Goal: Task Accomplishment & Management: Manage account settings

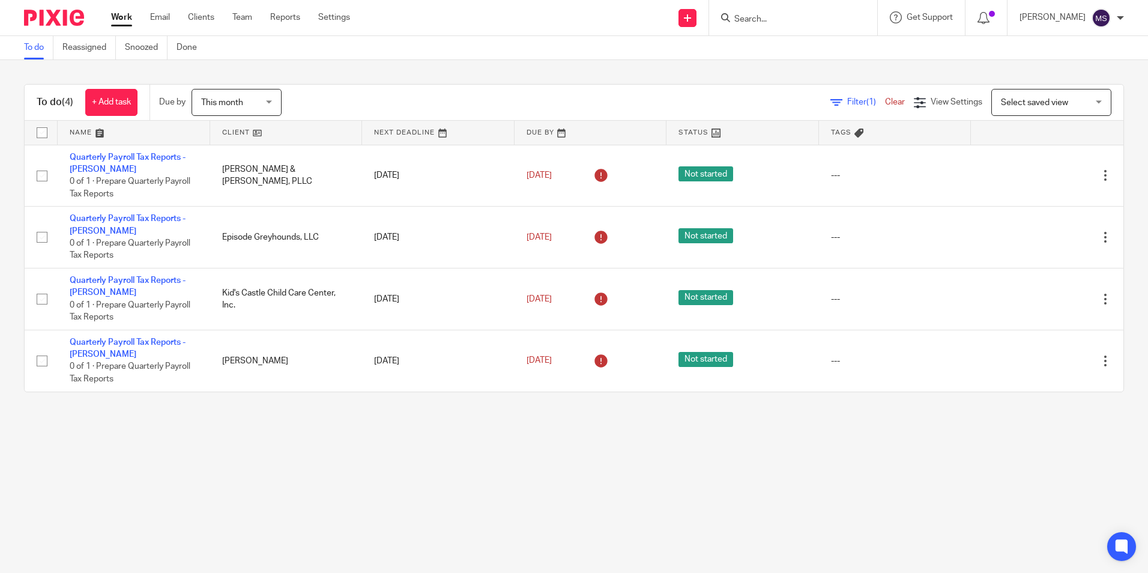
click at [770, 15] on input "Search" at bounding box center [787, 19] width 108 height 11
type input "spanish t"
click at [836, 50] on link at bounding box center [829, 47] width 196 height 18
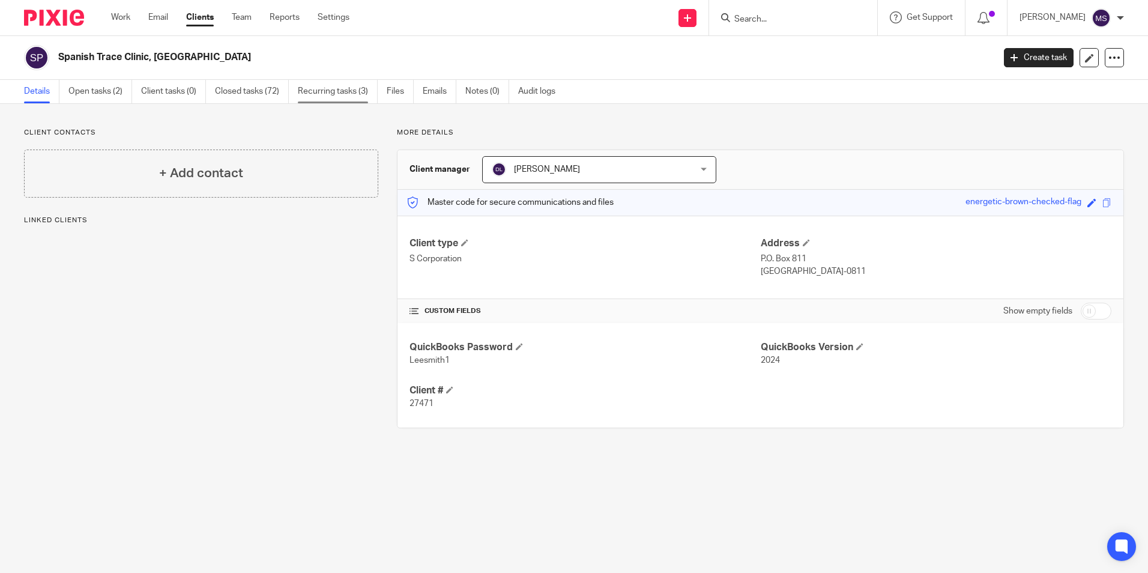
click at [343, 92] on link "Recurring tasks (3)" at bounding box center [338, 91] width 80 height 23
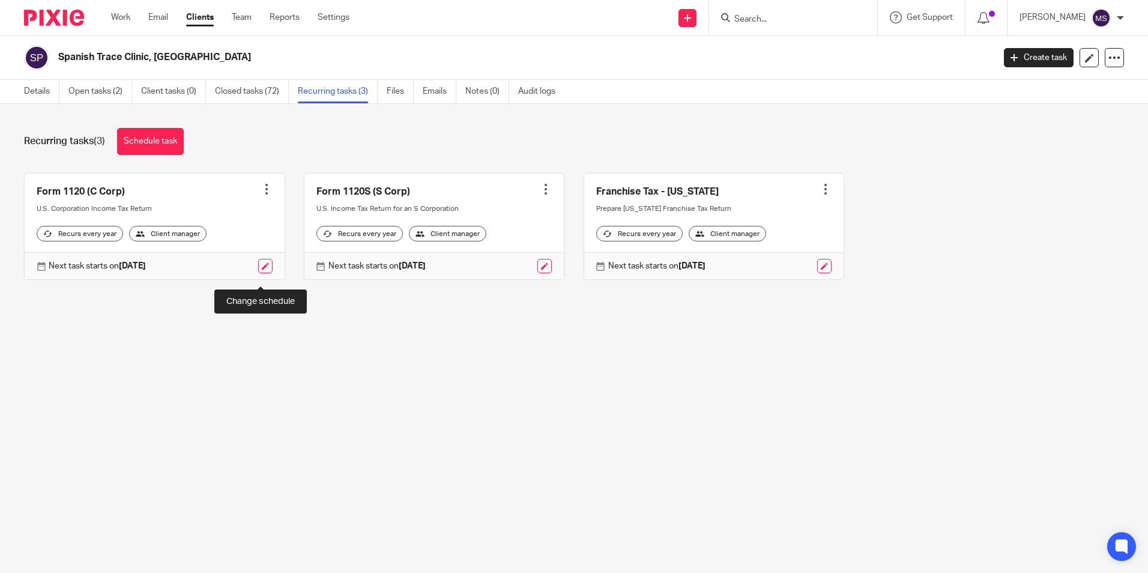
click at [259, 273] on link at bounding box center [265, 266] width 14 height 14
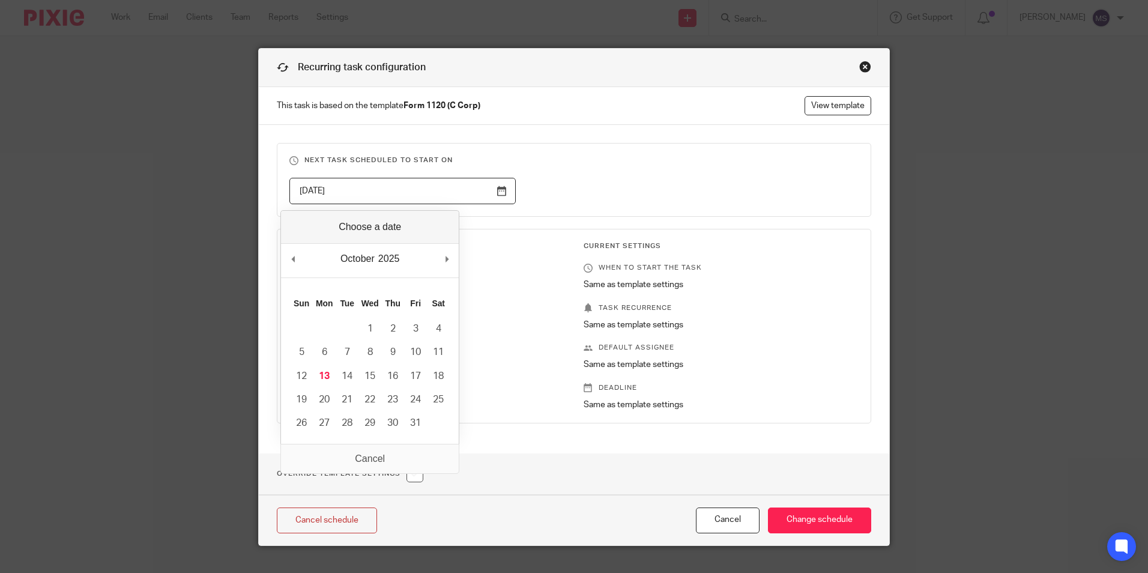
drag, startPoint x: 349, startPoint y: 189, endPoint x: 96, endPoint y: 170, distance: 253.6
click at [96, 170] on div "Recurring task configuration This task is based on the template Form 1120 (C Co…" at bounding box center [574, 286] width 1148 height 573
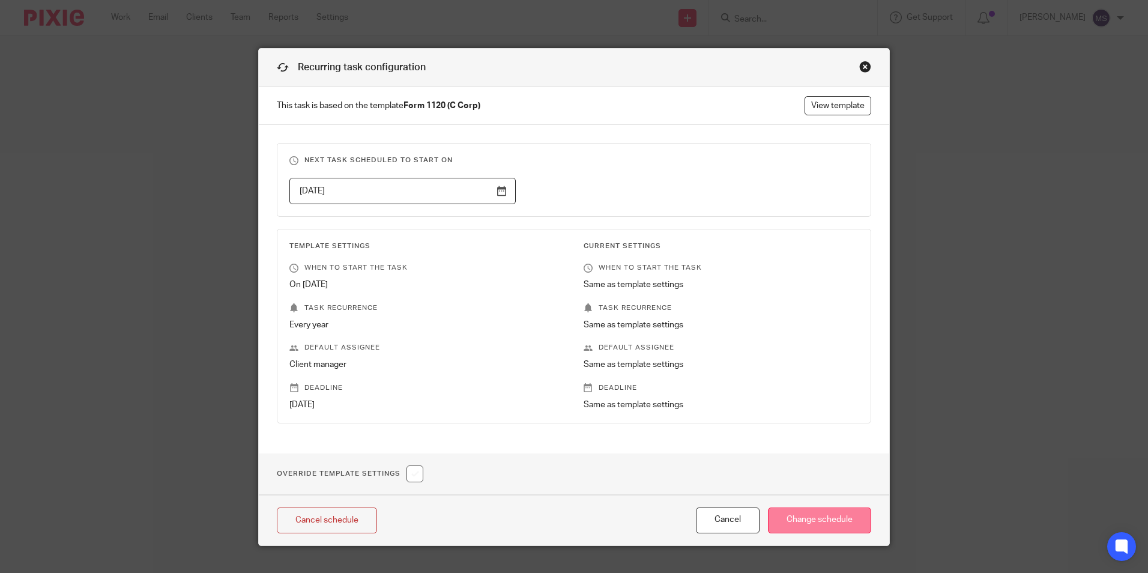
type input "2026-10-17"
click at [817, 521] on input "Change schedule" at bounding box center [819, 521] width 103 height 26
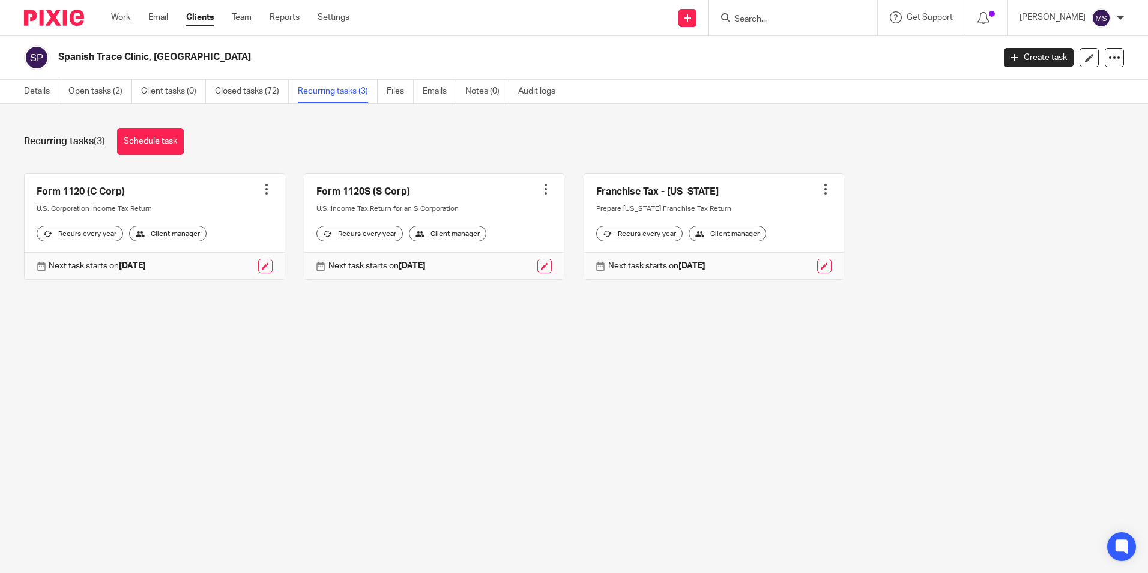
click at [771, 20] on input "Search" at bounding box center [787, 19] width 108 height 11
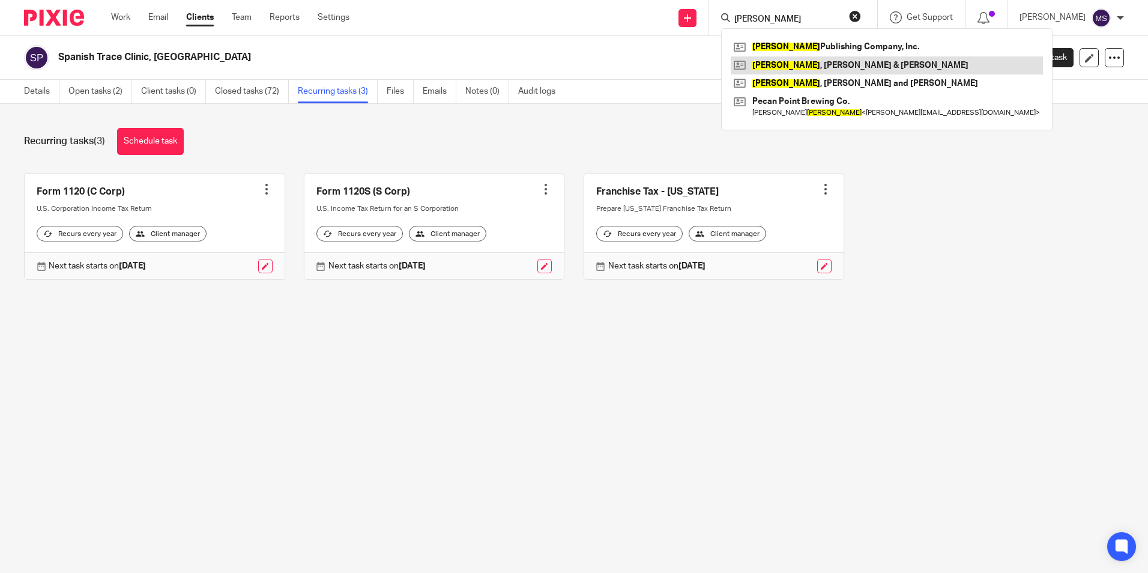
type input "[PERSON_NAME]"
click at [861, 65] on link at bounding box center [887, 65] width 312 height 18
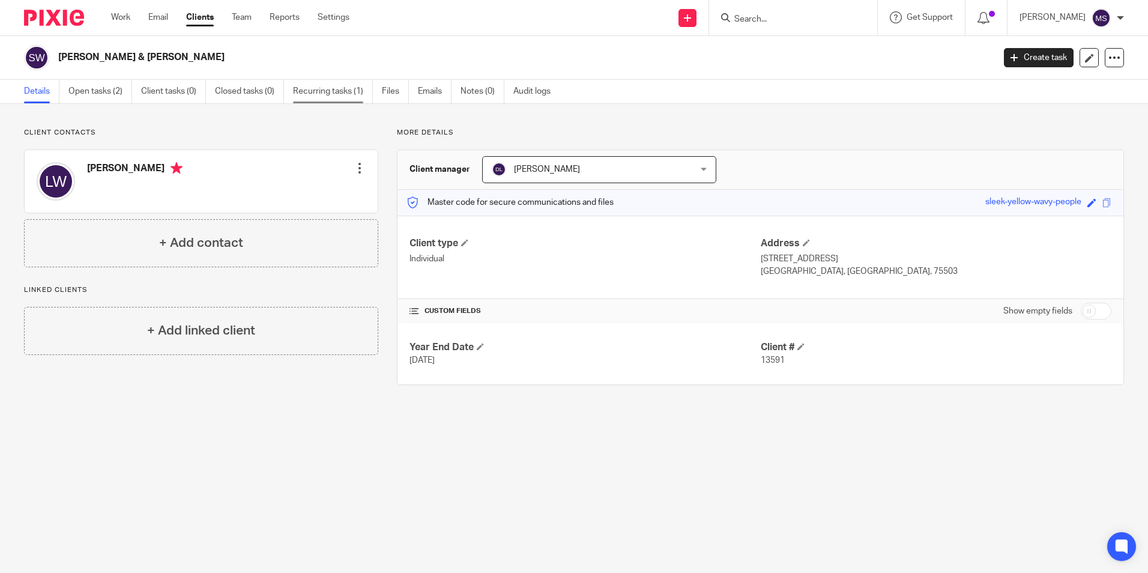
click at [343, 94] on link "Recurring tasks (1)" at bounding box center [333, 91] width 80 height 23
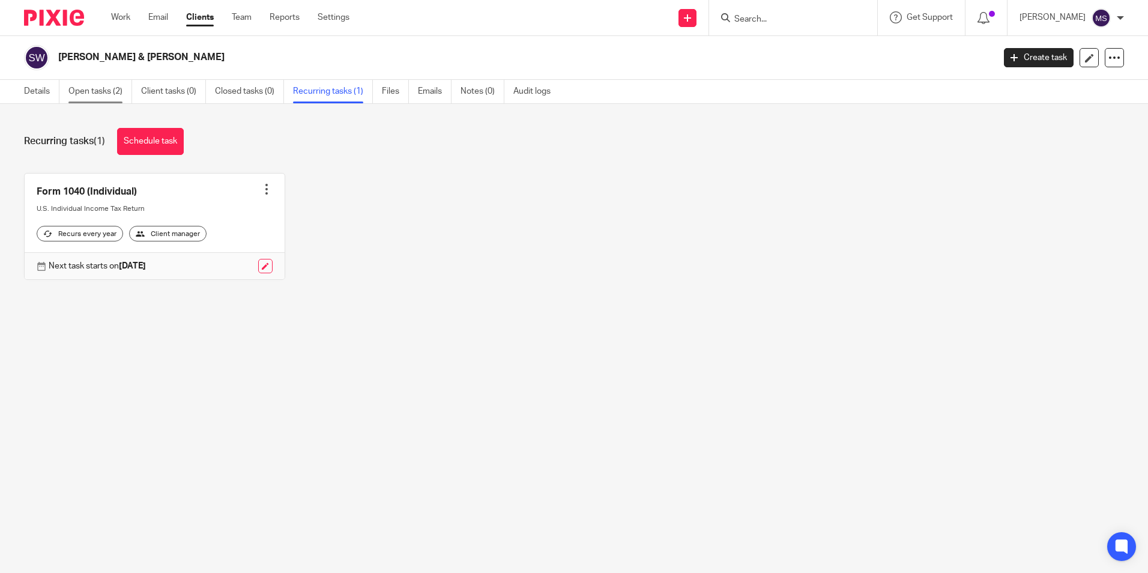
click at [94, 92] on link "Open tasks (2)" at bounding box center [100, 91] width 64 height 23
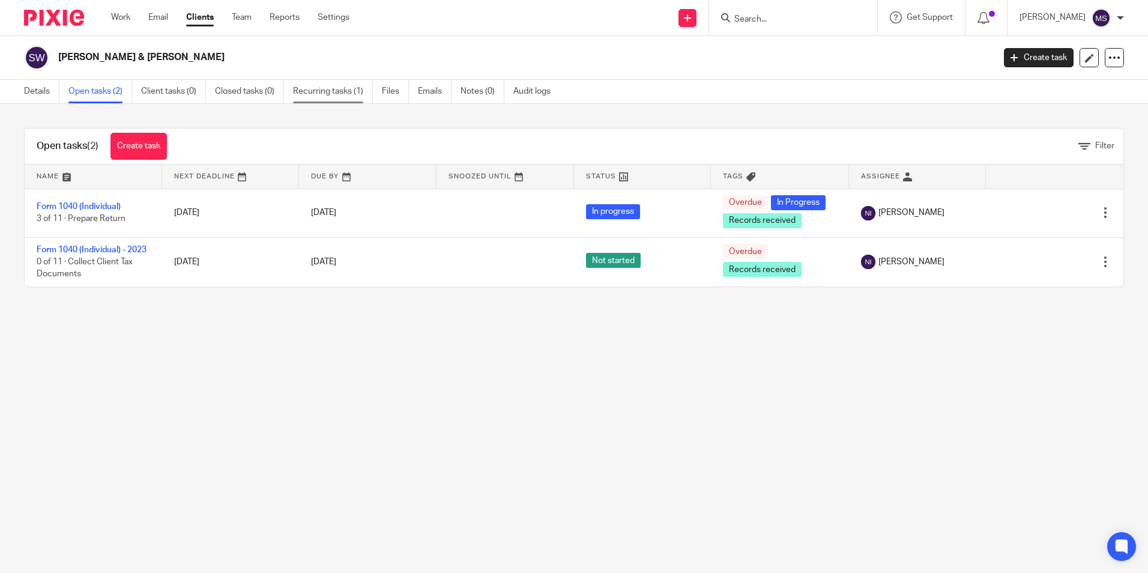
click at [340, 91] on link "Recurring tasks (1)" at bounding box center [333, 91] width 80 height 23
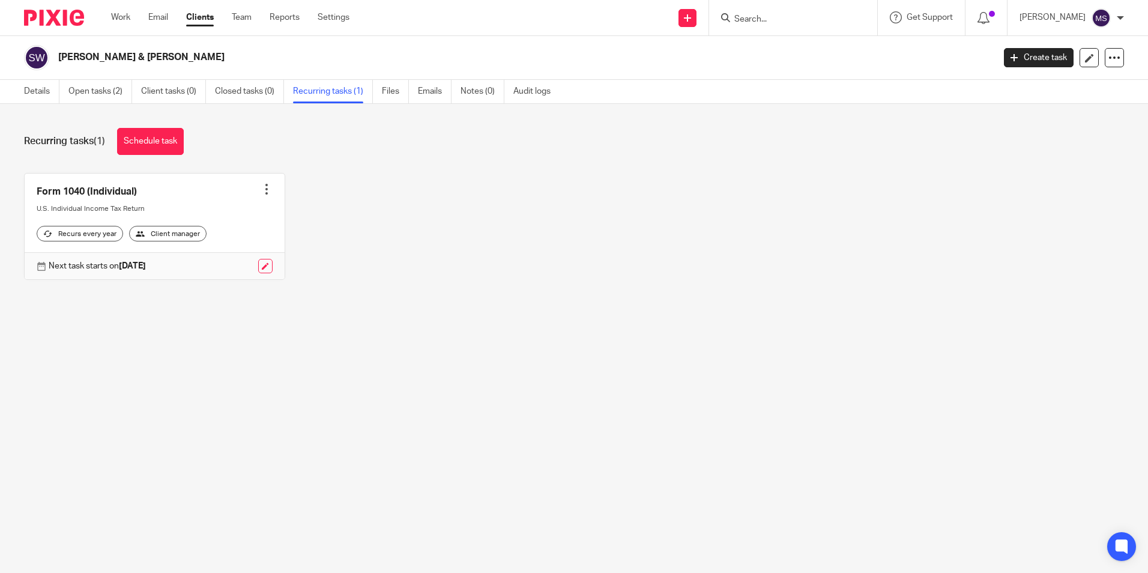
click at [261, 190] on div at bounding box center [267, 189] width 12 height 12
click at [214, 214] on link "Create task" at bounding box center [217, 215] width 96 height 17
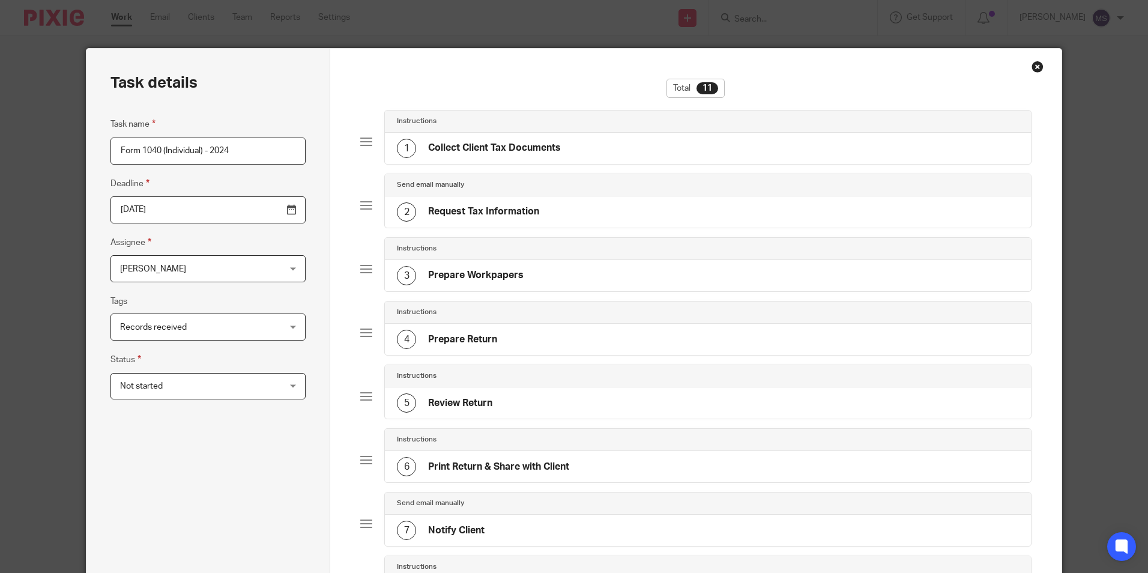
type input "Form 1040 (Individual) - 2024"
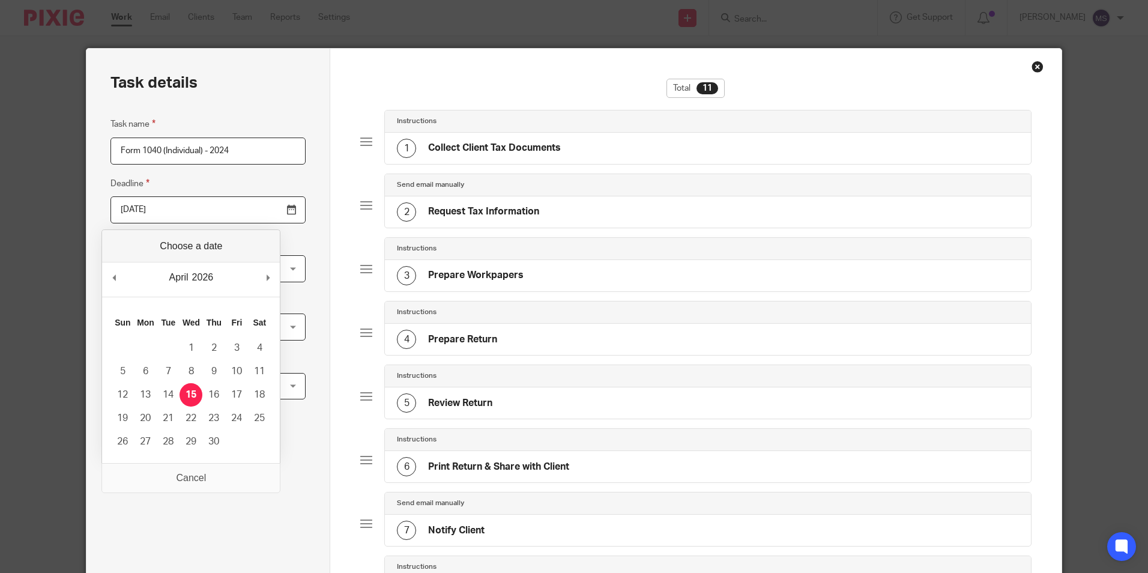
click at [183, 211] on input "2026-04-15" at bounding box center [208, 209] width 195 height 27
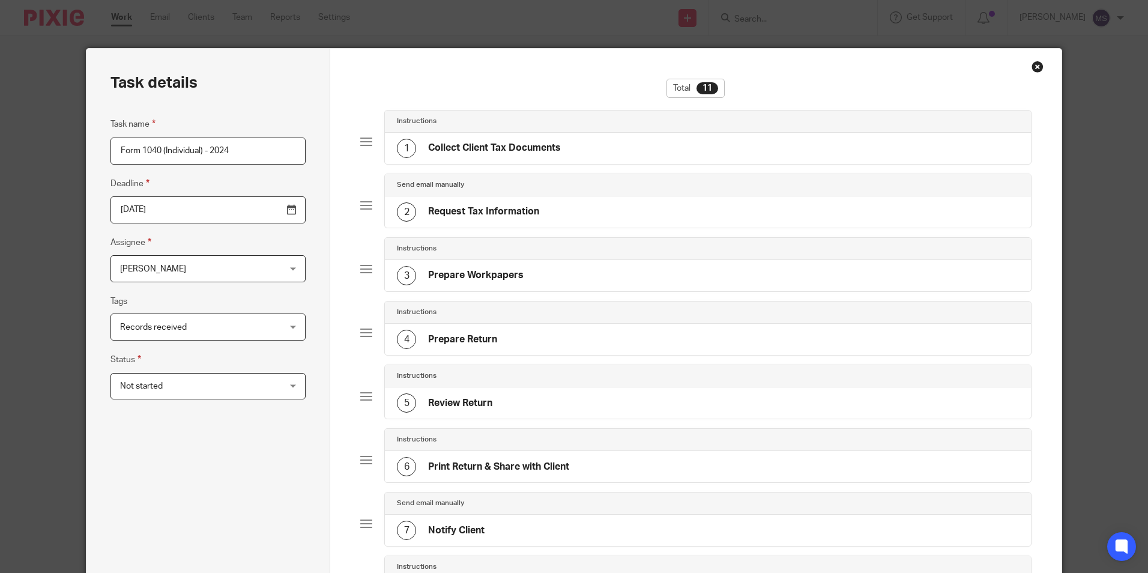
click at [178, 276] on span "[PERSON_NAME]" at bounding box center [194, 268] width 148 height 25
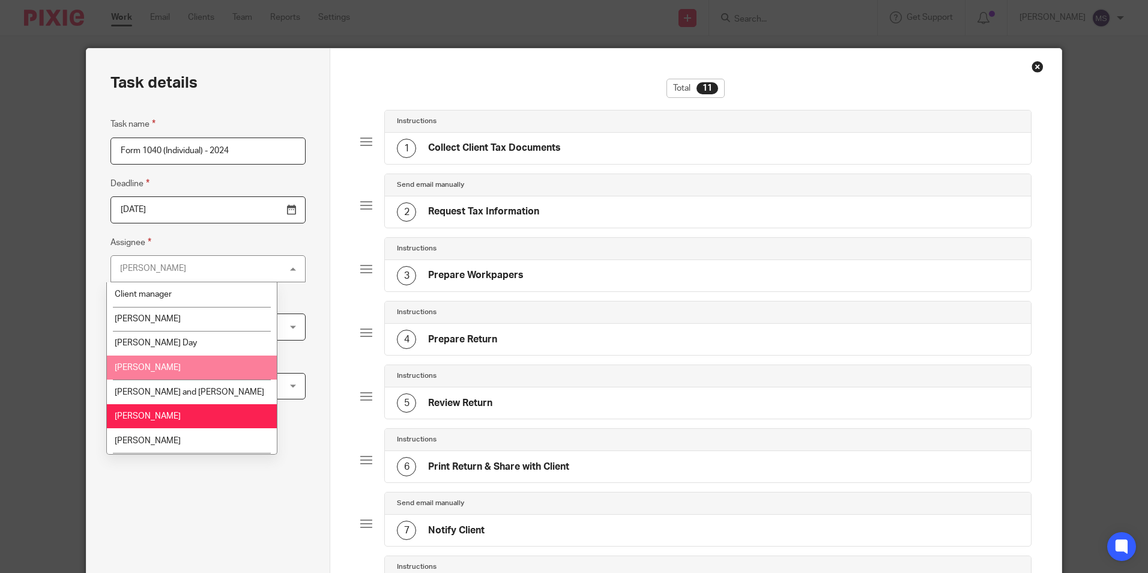
click at [163, 368] on li "[PERSON_NAME]" at bounding box center [192, 368] width 170 height 25
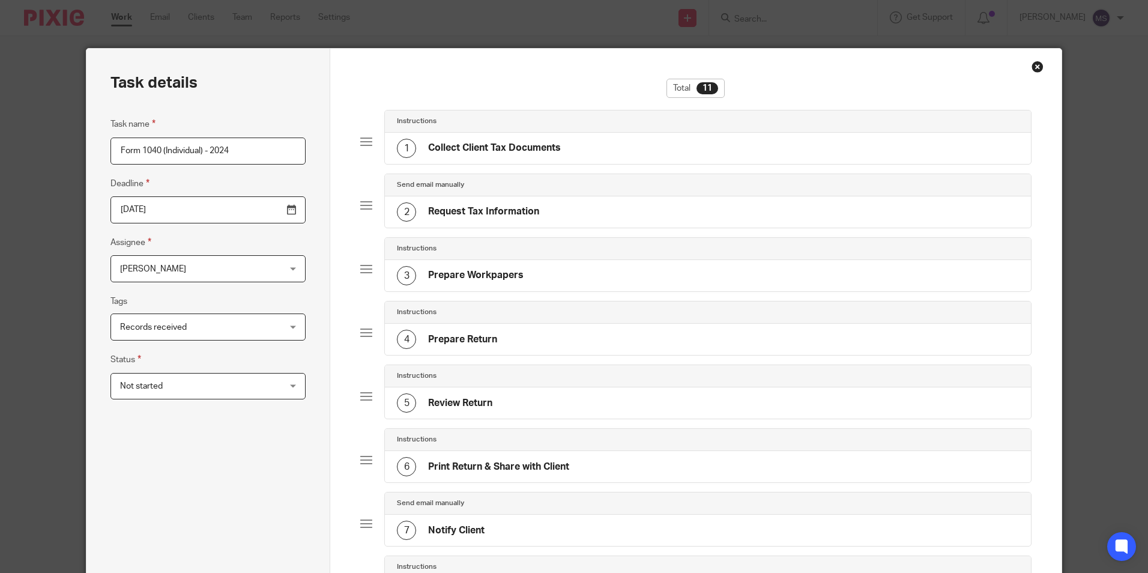
click at [185, 209] on input "2025-10-15" at bounding box center [208, 209] width 195 height 27
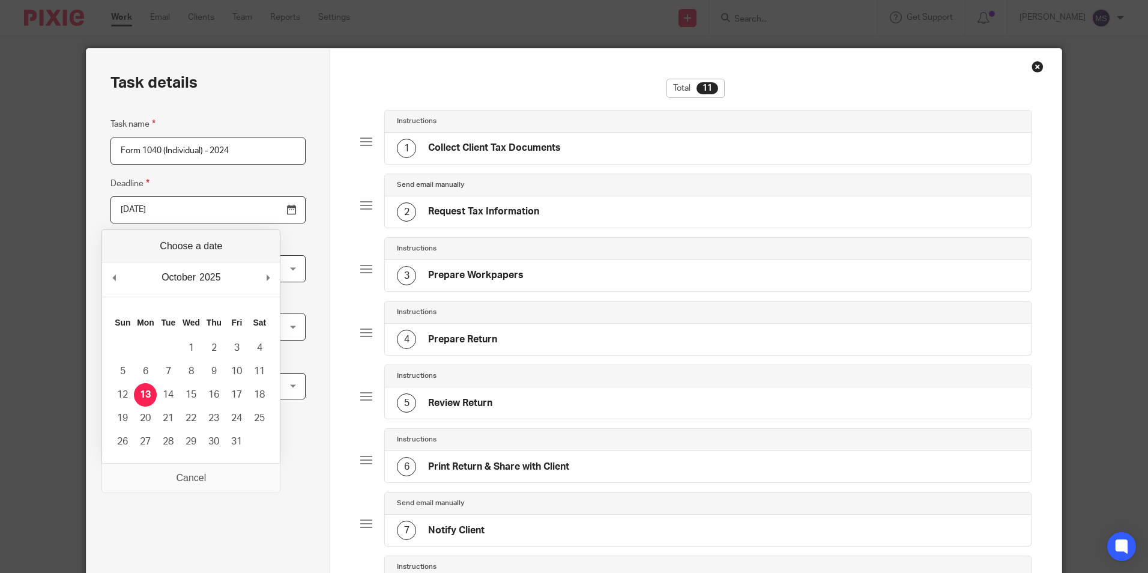
click at [181, 211] on input "2025-10-13" at bounding box center [208, 209] width 195 height 27
type input "2025-10-15"
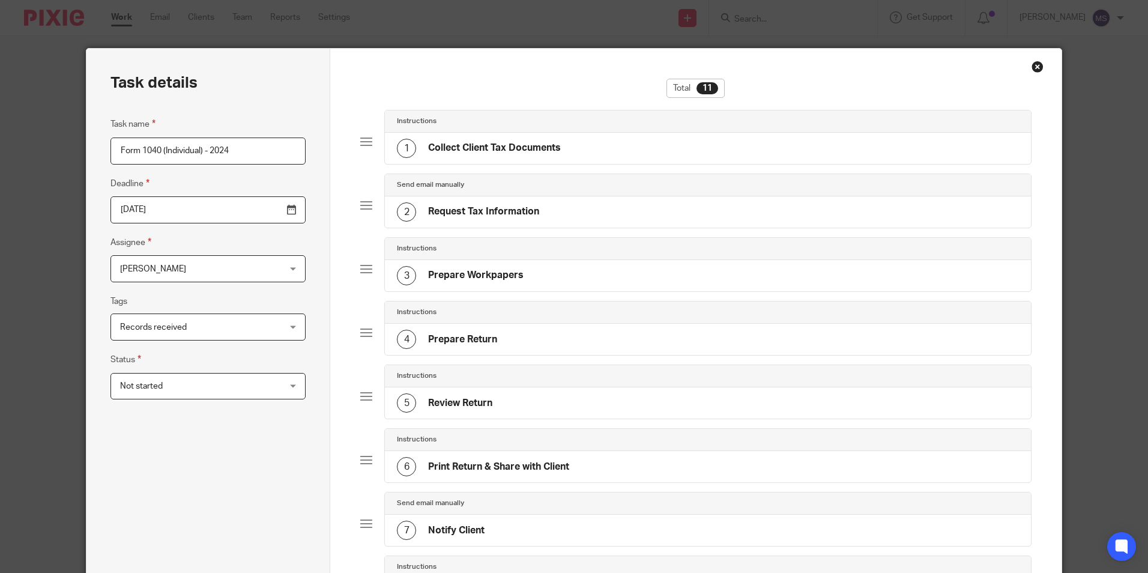
scroll to position [411, 0]
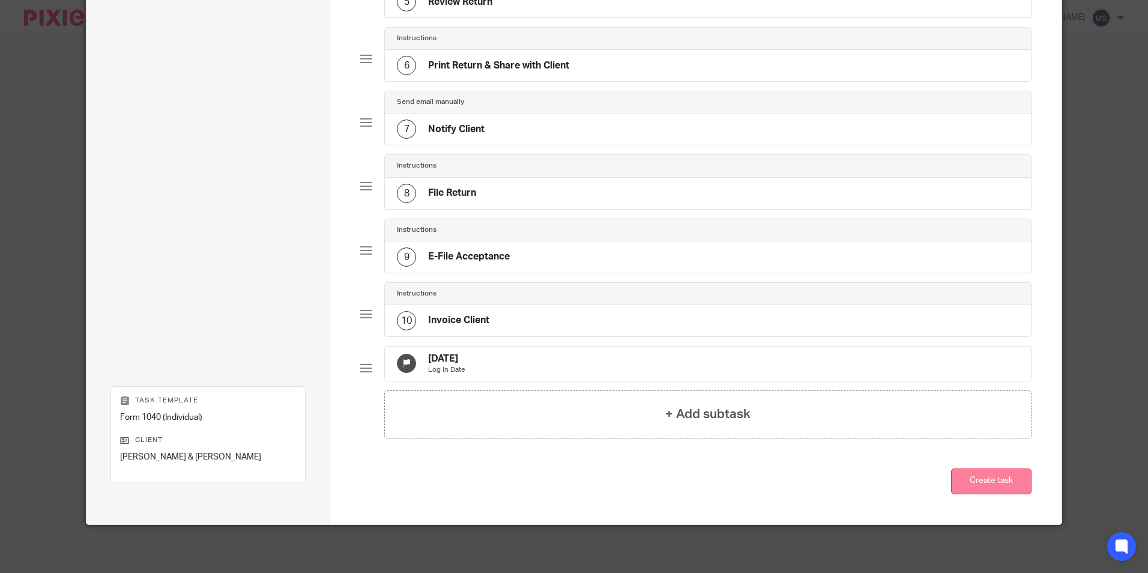
click at [992, 475] on button "Create task" at bounding box center [991, 481] width 80 height 26
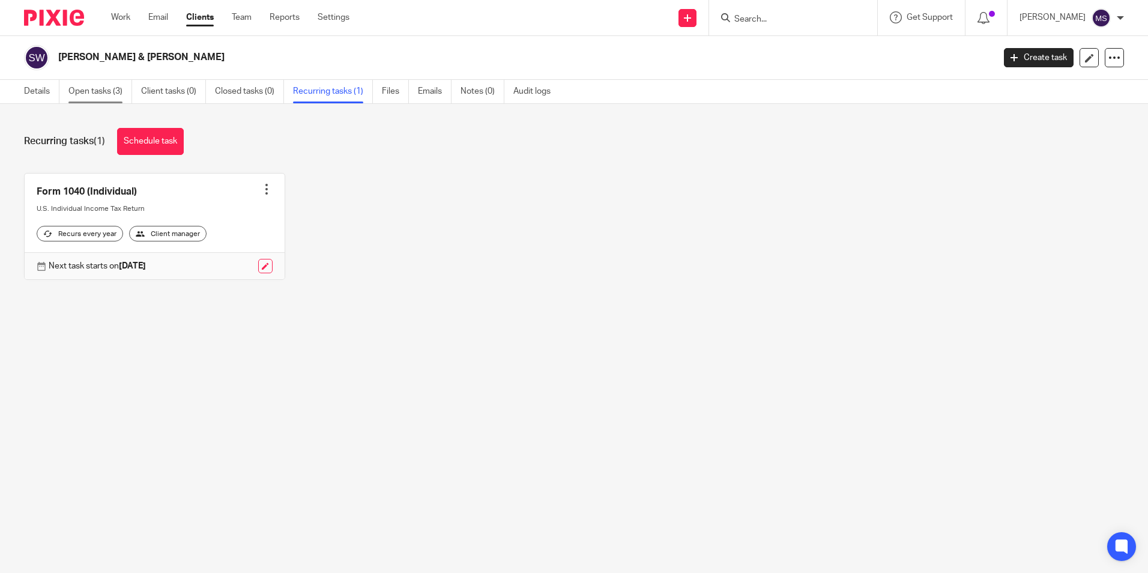
click at [90, 94] on link "Open tasks (3)" at bounding box center [100, 91] width 64 height 23
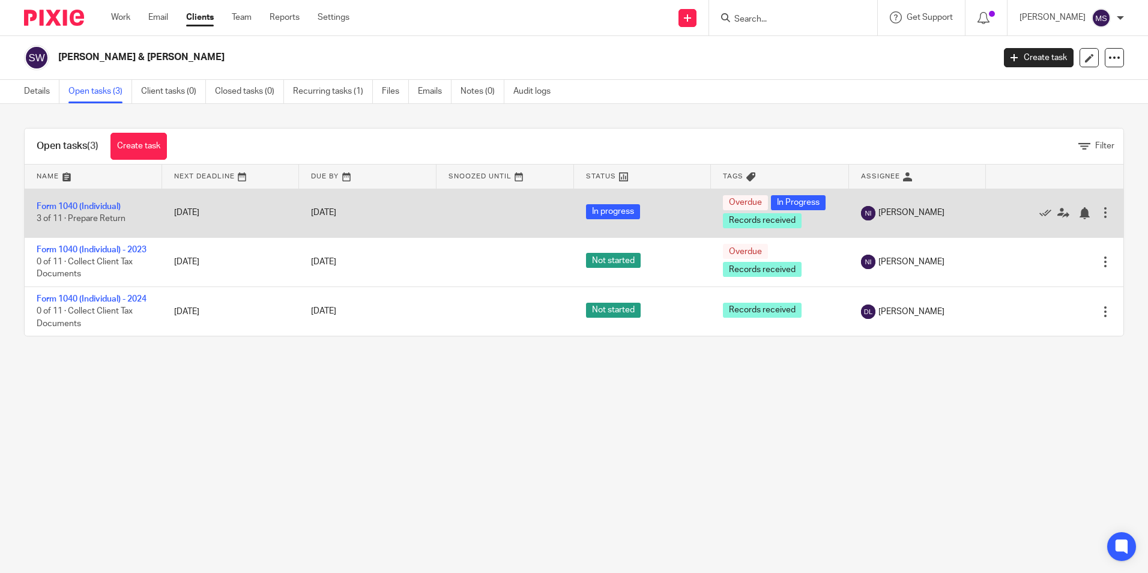
click at [1100, 213] on div at bounding box center [1106, 213] width 12 height 12
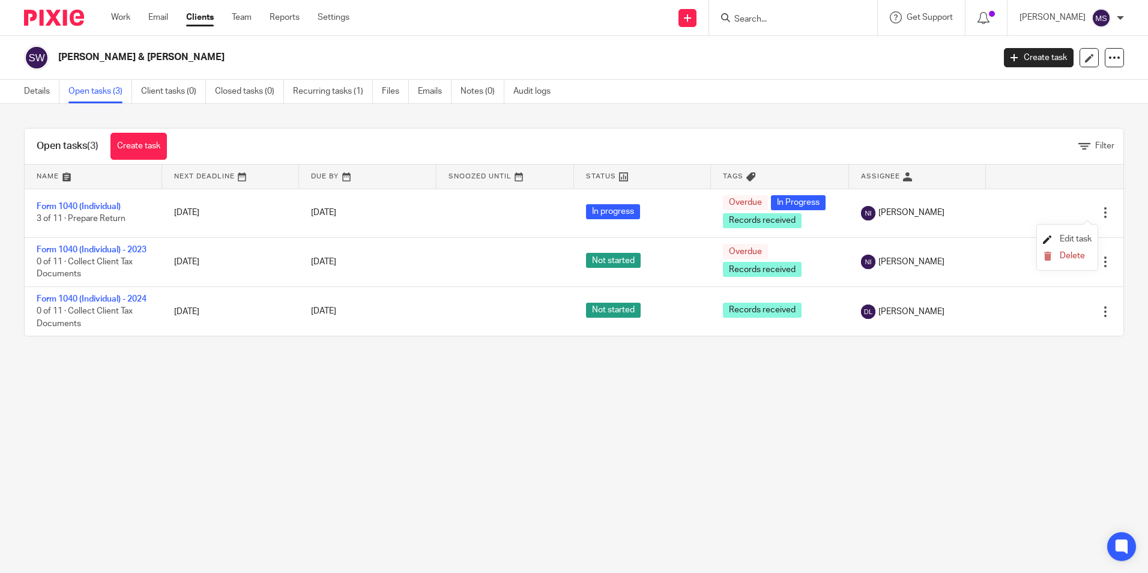
click at [1078, 237] on span "Edit task" at bounding box center [1076, 239] width 32 height 8
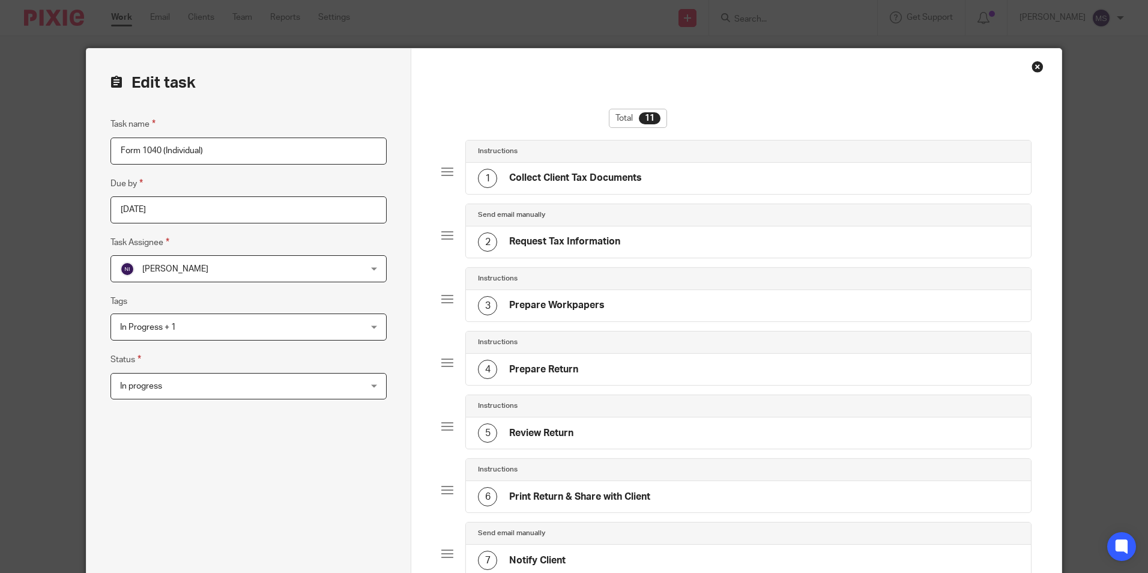
click at [216, 151] on input "Form 1040 (Individual)" at bounding box center [249, 151] width 276 height 27
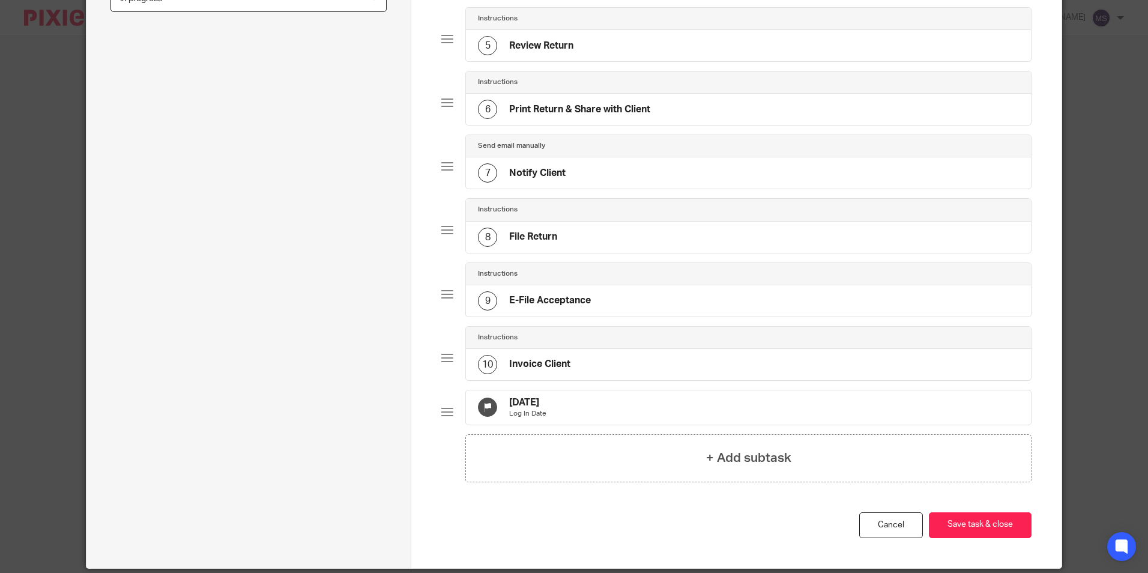
scroll to position [420, 0]
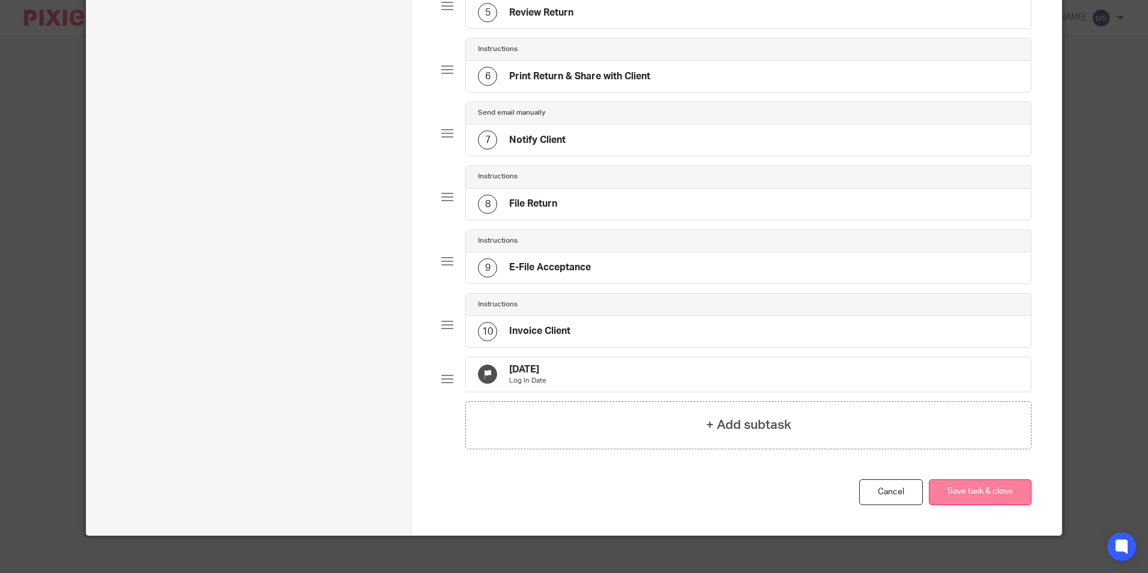
type input "Form 1040 (Individual) - 2022"
click at [981, 498] on button "Save task & close" at bounding box center [980, 492] width 103 height 26
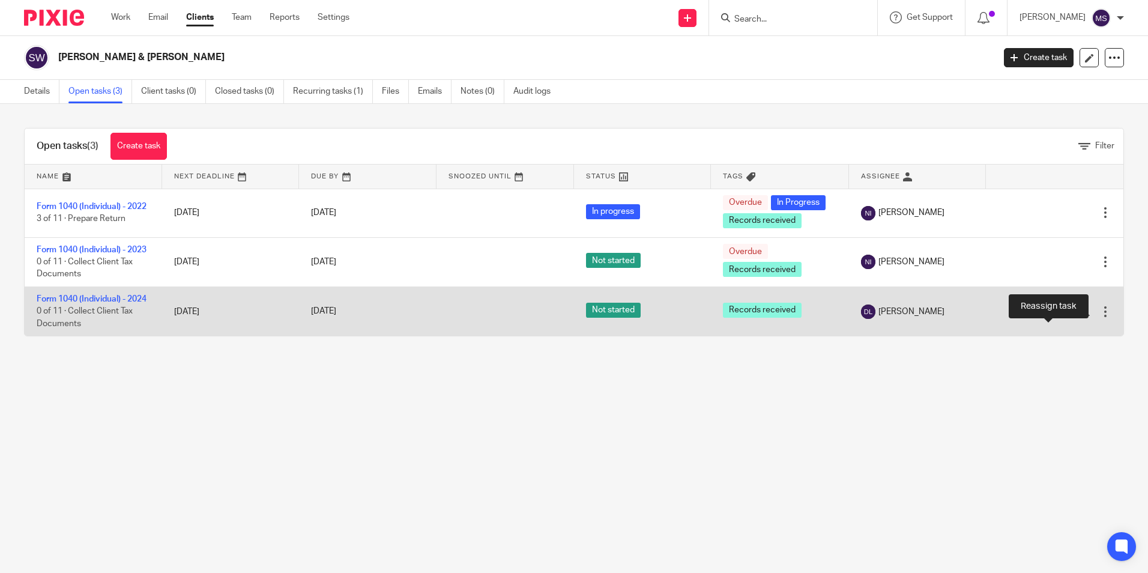
click at [1058, 318] on icon at bounding box center [1064, 312] width 12 height 12
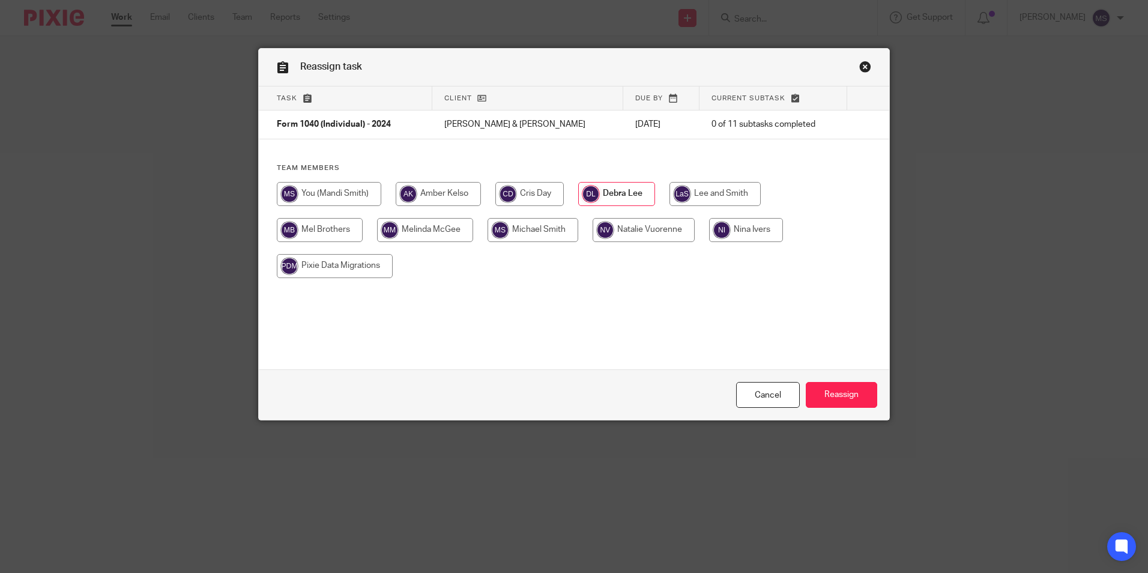
click at [744, 237] on input "radio" at bounding box center [746, 230] width 74 height 24
radio input "true"
click at [836, 396] on input "Reassign" at bounding box center [841, 395] width 71 height 26
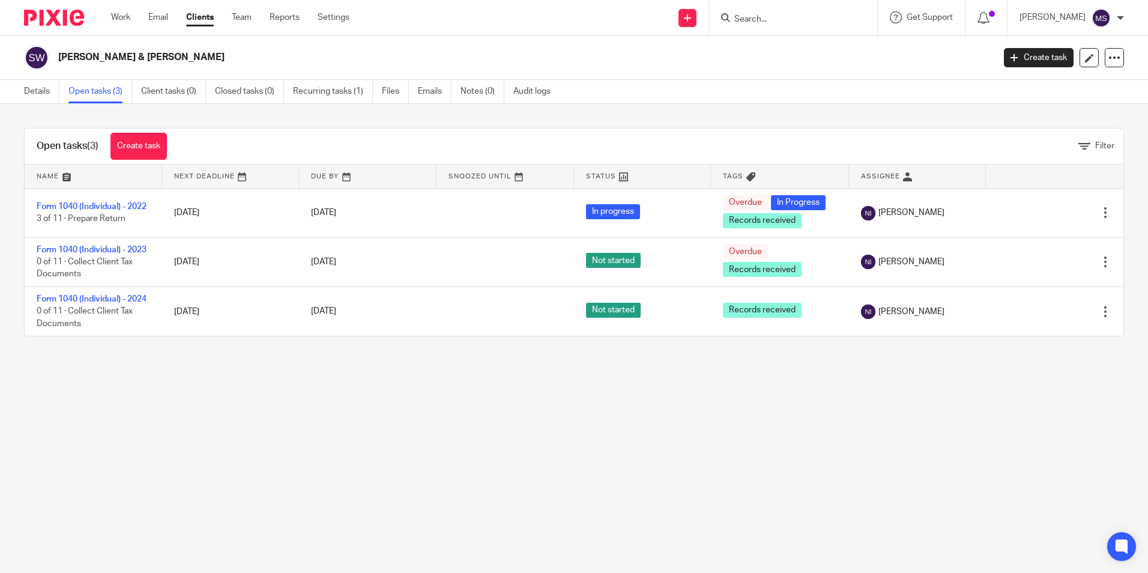
click at [761, 20] on input "Search" at bounding box center [787, 19] width 108 height 11
type input "spanish"
click at [808, 44] on link at bounding box center [828, 47] width 194 height 18
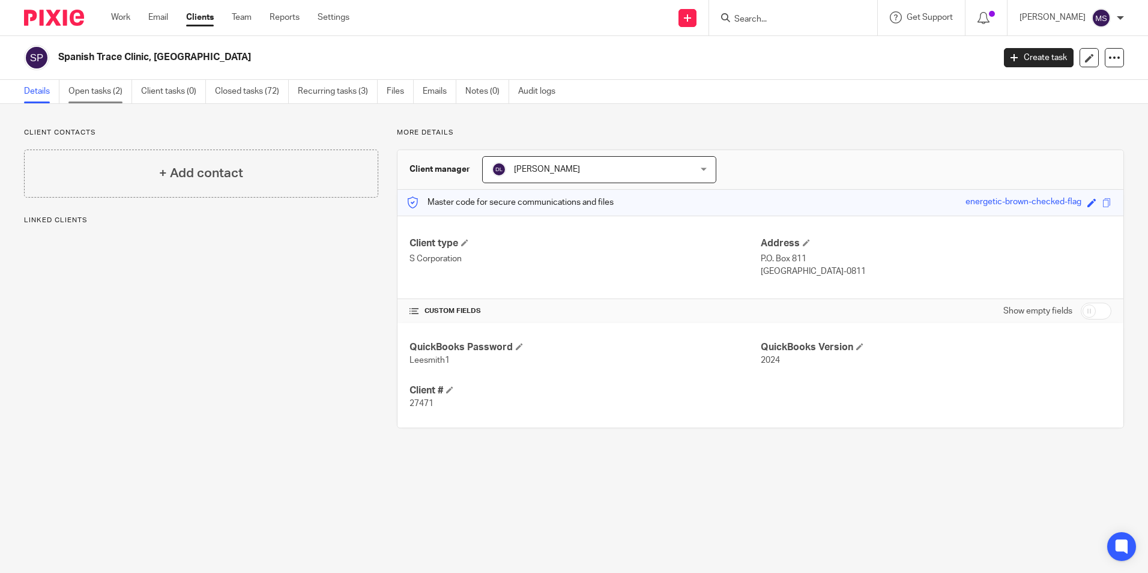
click at [87, 88] on link "Open tasks (2)" at bounding box center [100, 91] width 64 height 23
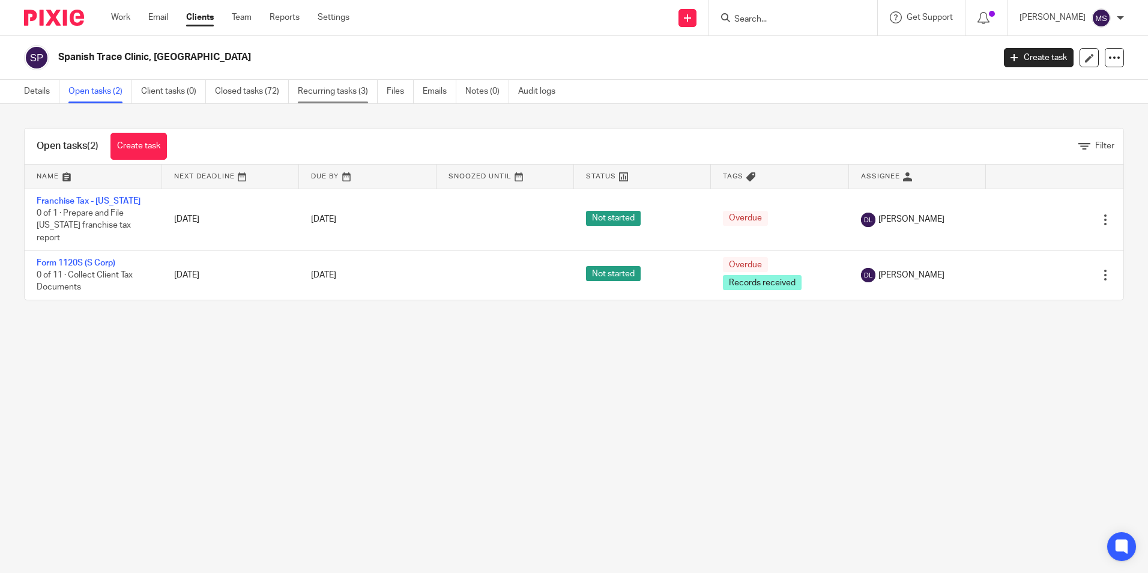
click at [338, 93] on link "Recurring tasks (3)" at bounding box center [338, 91] width 80 height 23
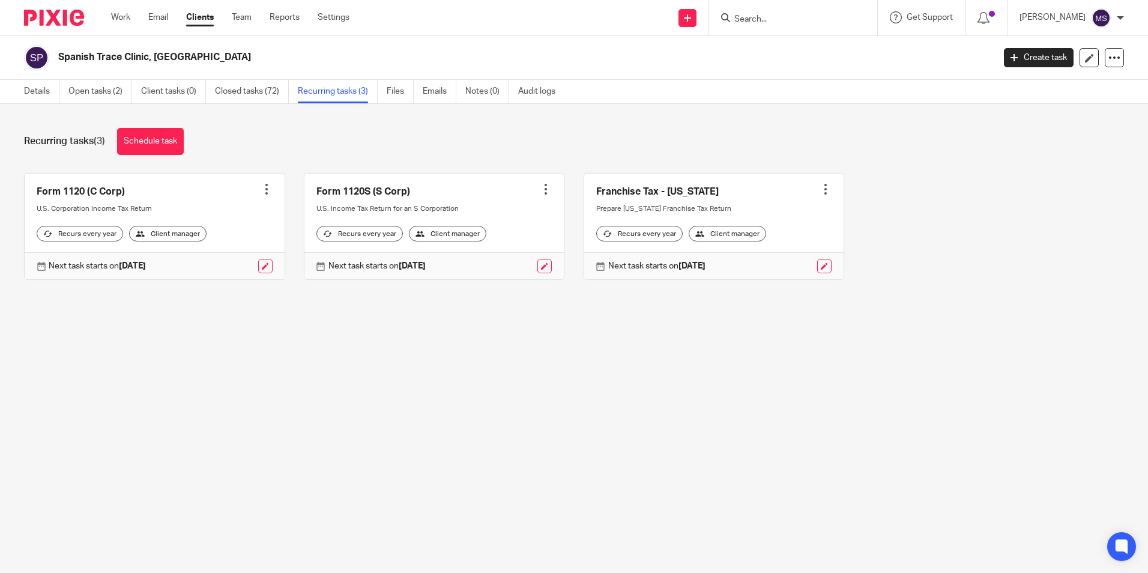
click at [263, 187] on div at bounding box center [267, 189] width 12 height 12
click at [222, 217] on link "Create task" at bounding box center [217, 215] width 96 height 17
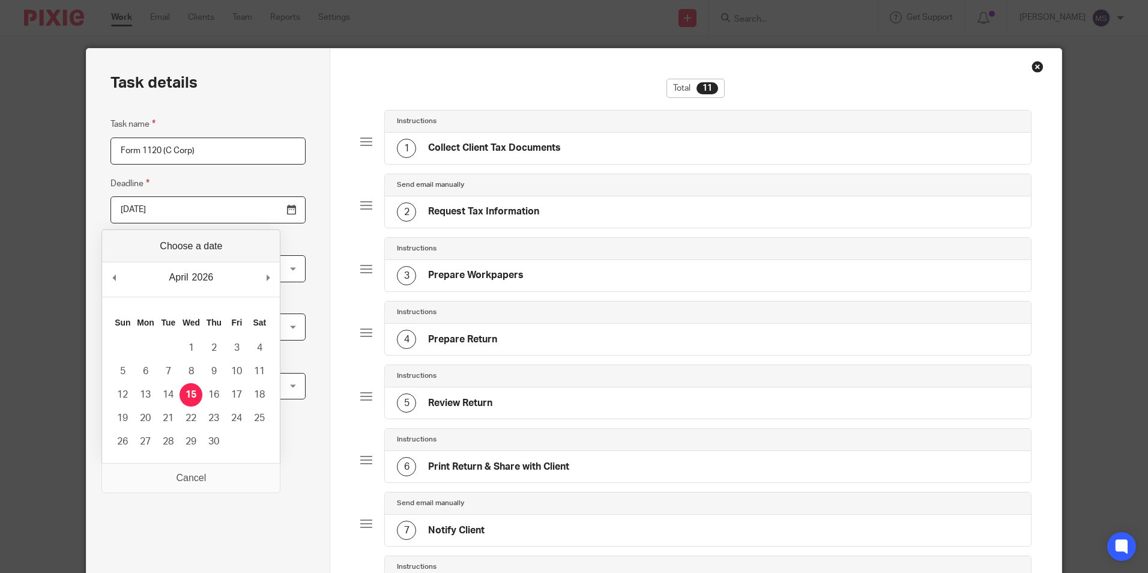
click at [190, 208] on input "2026-04-15" at bounding box center [208, 209] width 195 height 27
type input "2025-10-15"
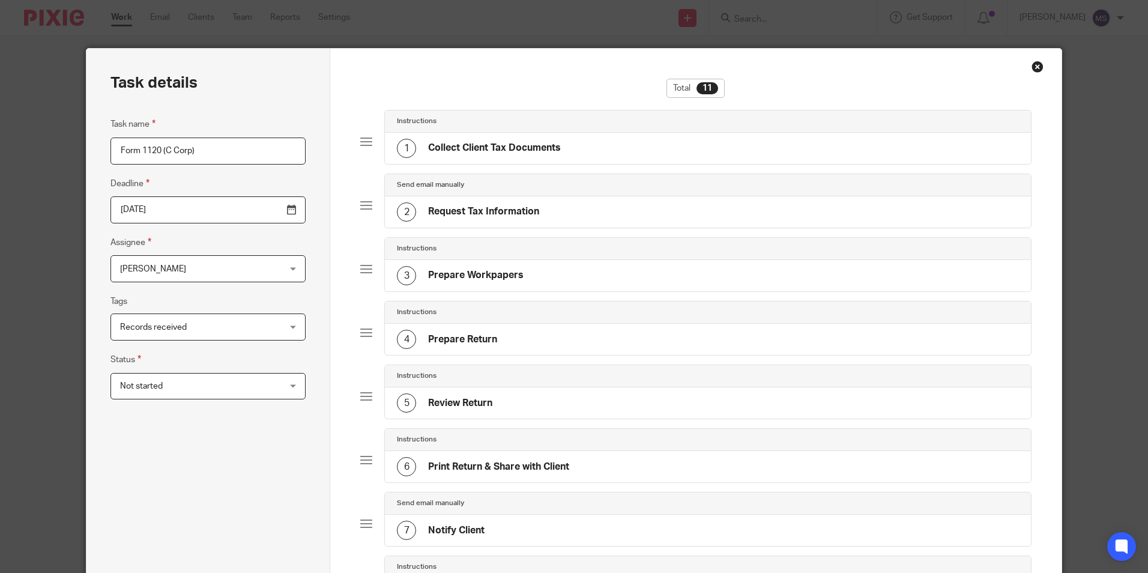
click at [183, 265] on span "[PERSON_NAME]" at bounding box center [194, 268] width 148 height 25
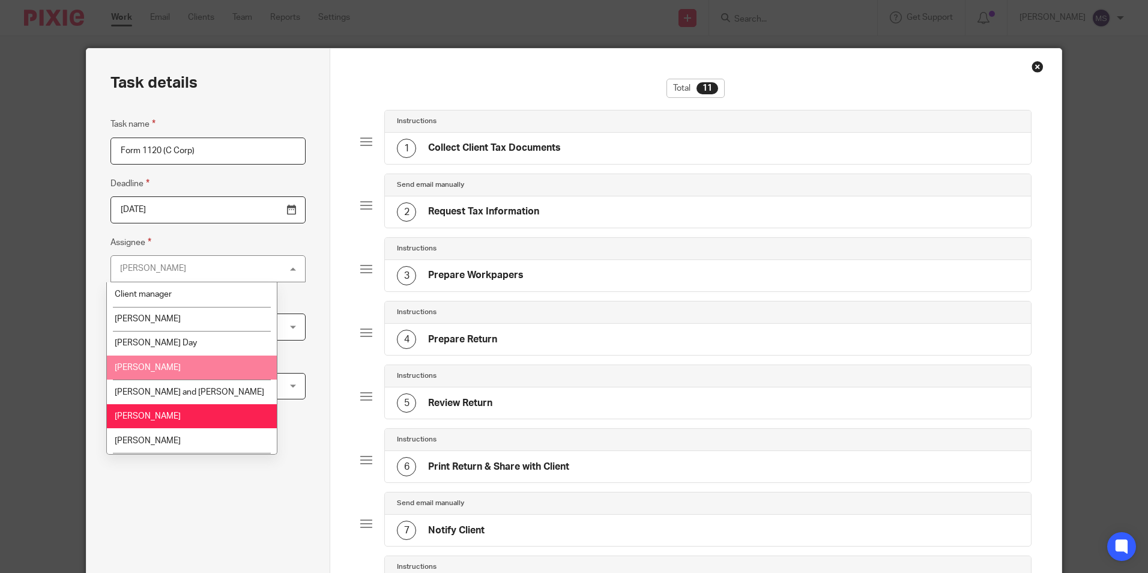
click at [161, 366] on li "[PERSON_NAME]" at bounding box center [192, 368] width 170 height 25
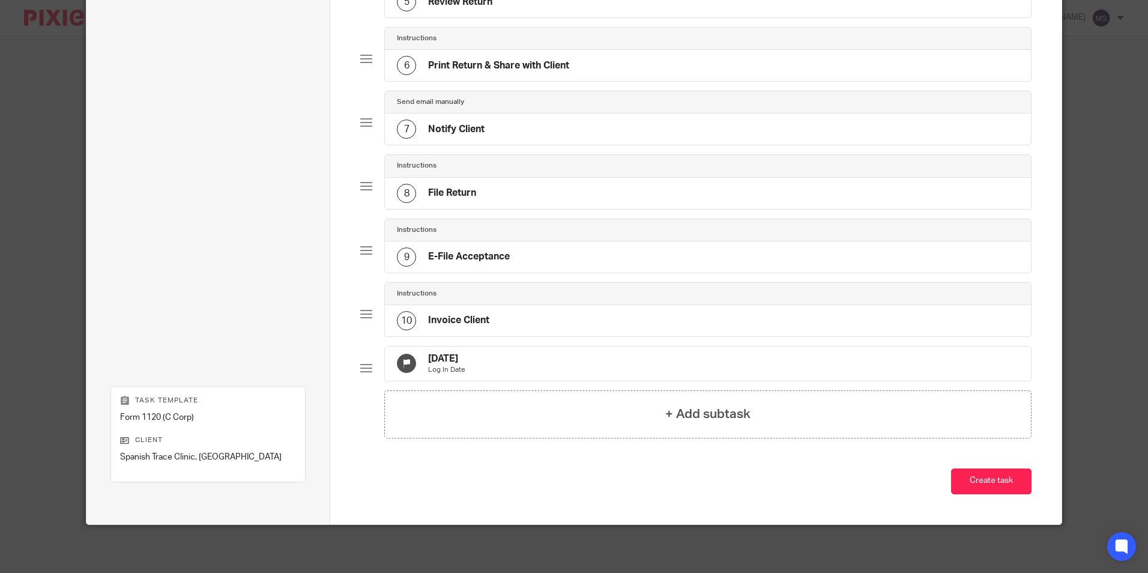
scroll to position [411, 0]
click at [991, 480] on button "Create task" at bounding box center [991, 481] width 80 height 26
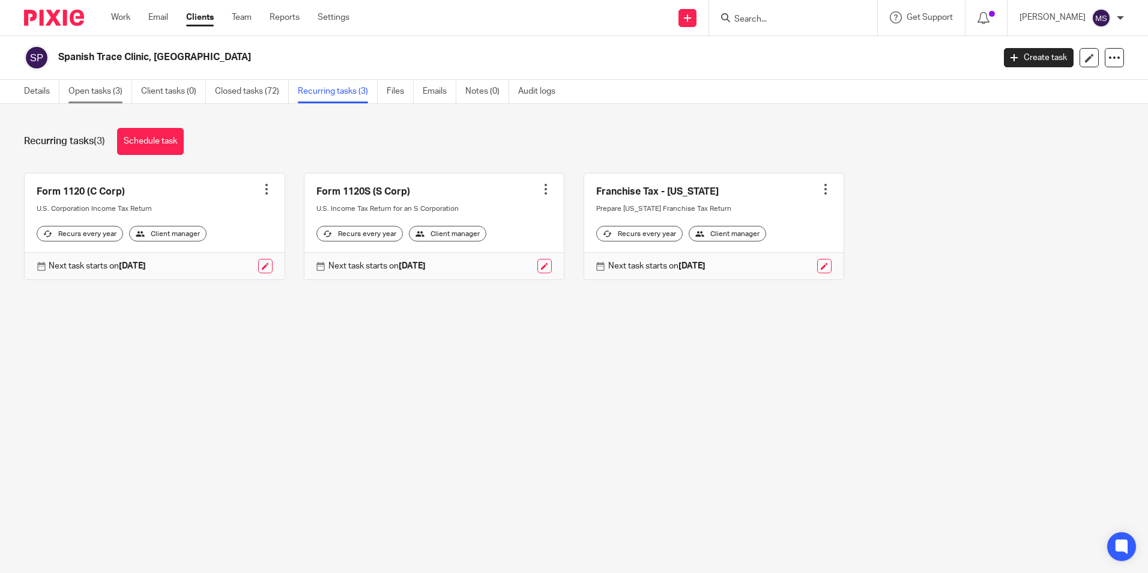
click at [86, 95] on link "Open tasks (3)" at bounding box center [100, 91] width 64 height 23
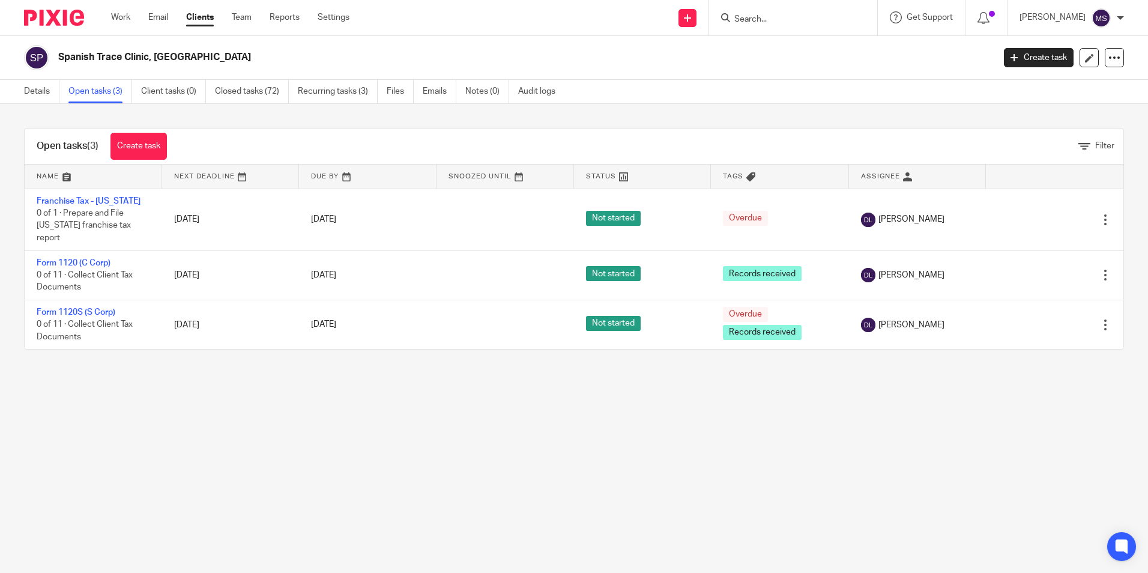
click at [763, 19] on input "Search" at bounding box center [787, 19] width 108 height 11
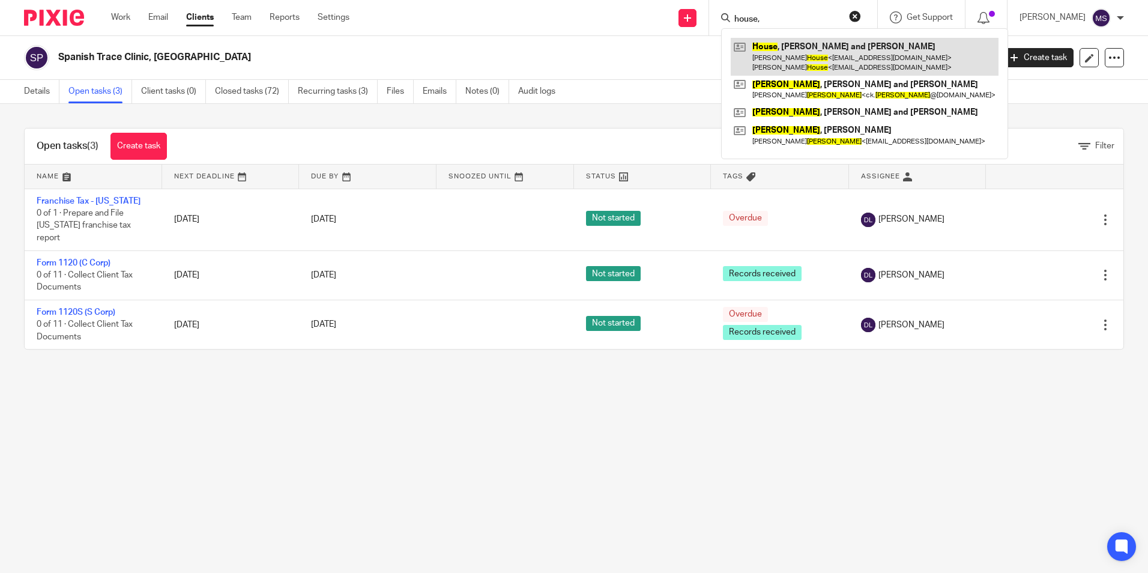
type input "house,"
click at [832, 58] on link at bounding box center [865, 56] width 268 height 37
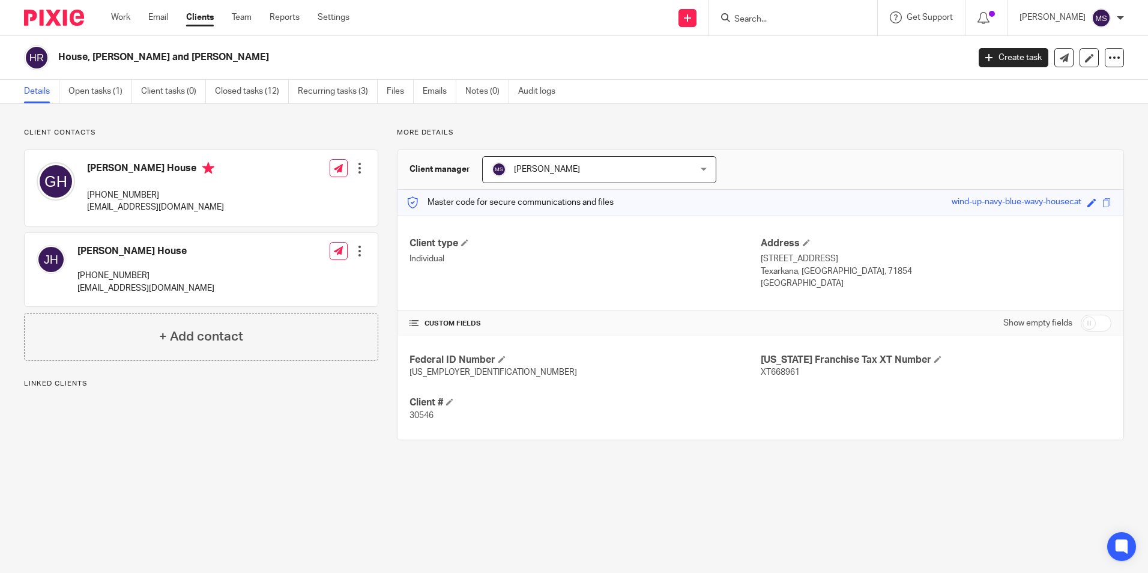
click at [85, 93] on link "Open tasks (1)" at bounding box center [100, 91] width 64 height 23
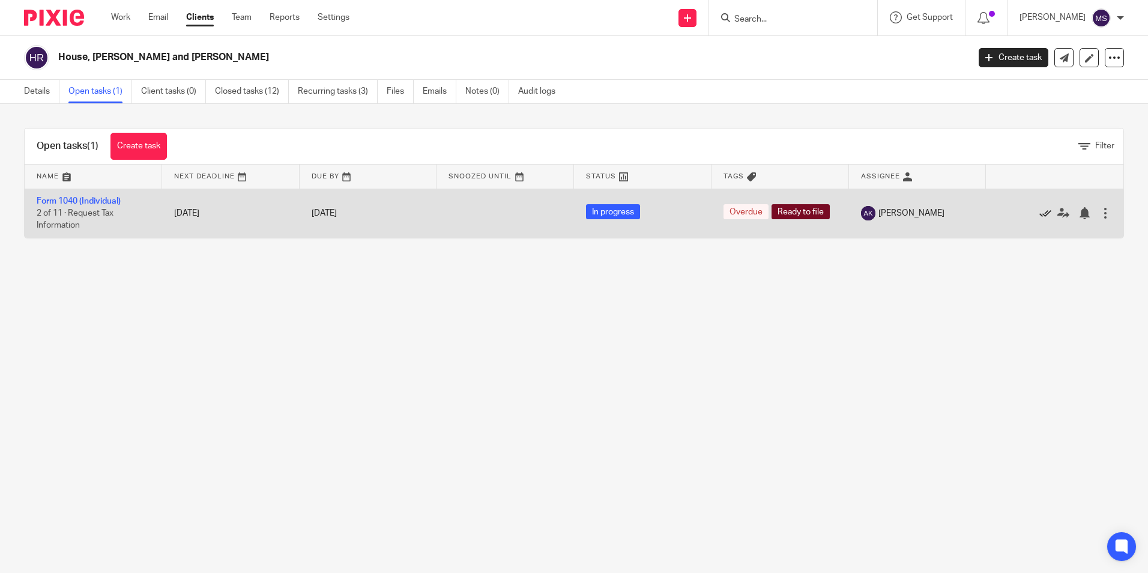
click at [1040, 211] on icon at bounding box center [1046, 213] width 12 height 12
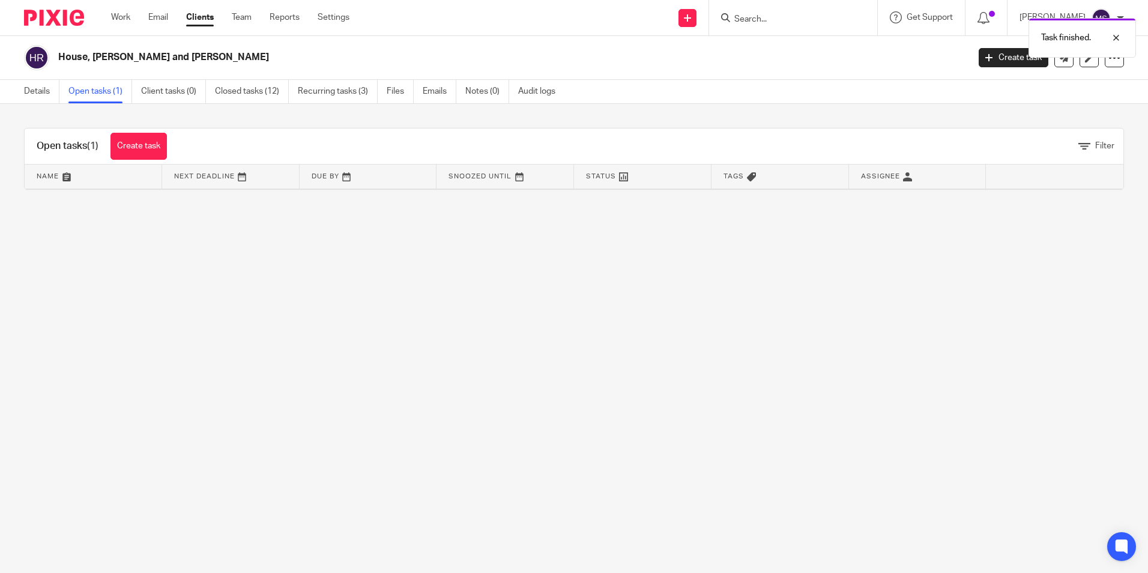
click at [103, 94] on link "Open tasks (1)" at bounding box center [100, 91] width 64 height 23
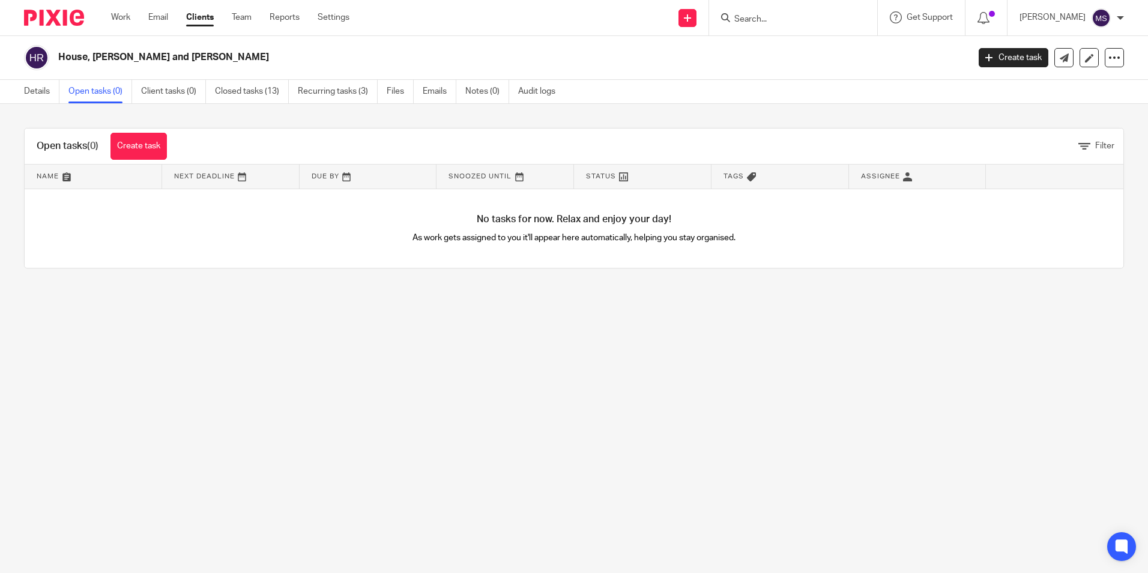
click at [770, 21] on input "Search" at bounding box center [787, 19] width 108 height 11
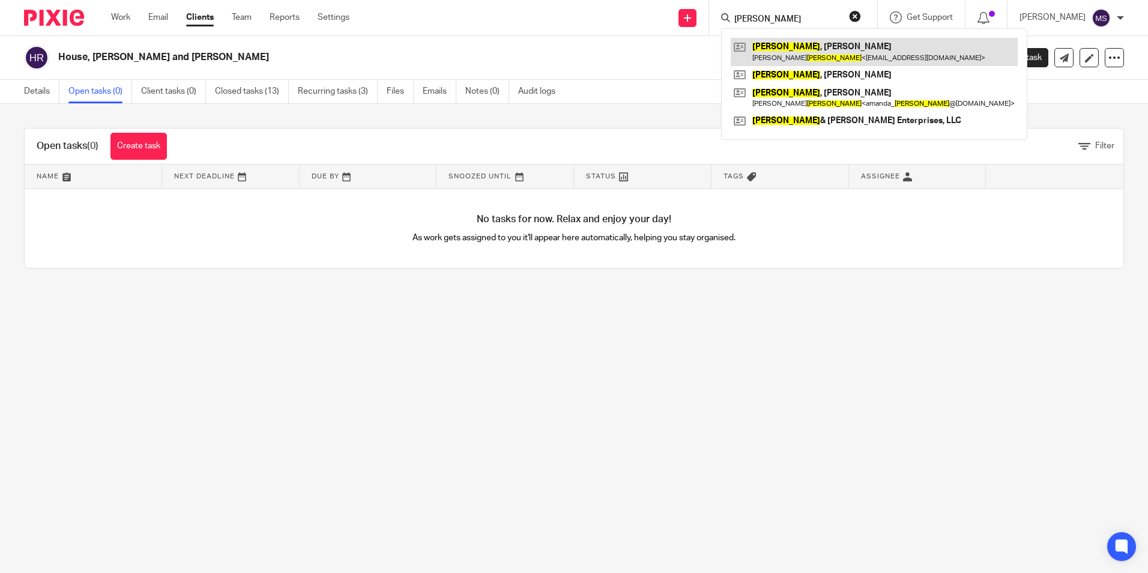
type input "aycock"
click at [824, 52] on link at bounding box center [874, 52] width 287 height 28
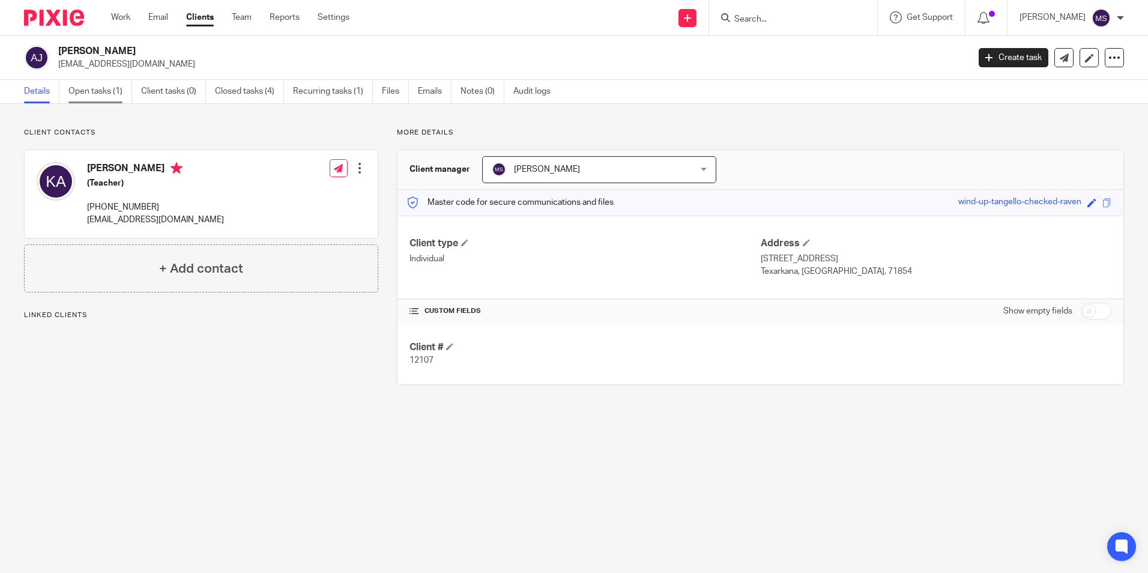
click at [95, 92] on link "Open tasks (1)" at bounding box center [100, 91] width 64 height 23
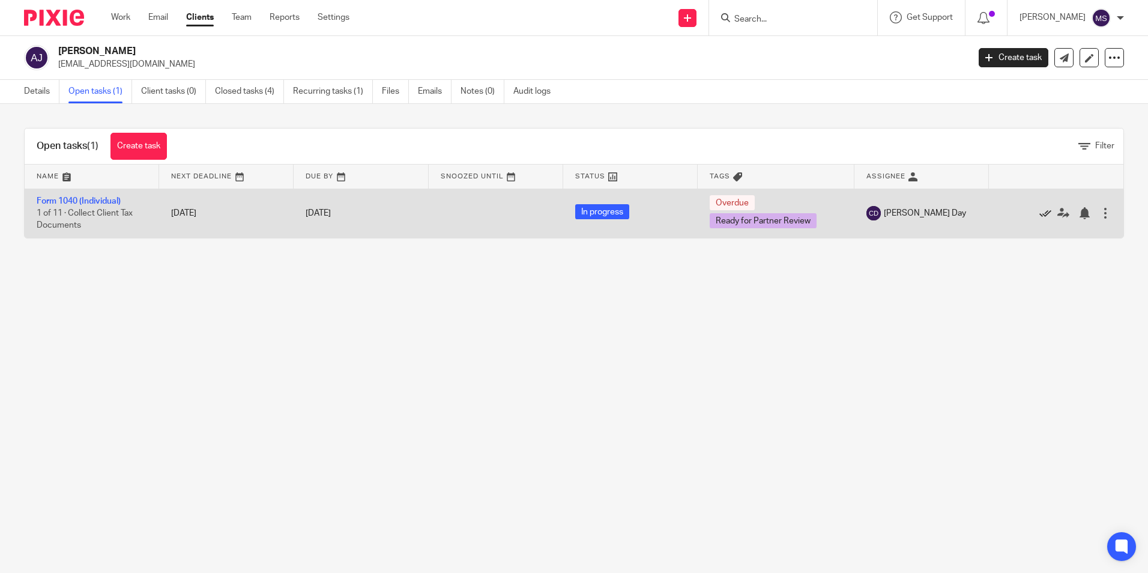
click at [1040, 212] on icon at bounding box center [1046, 213] width 12 height 12
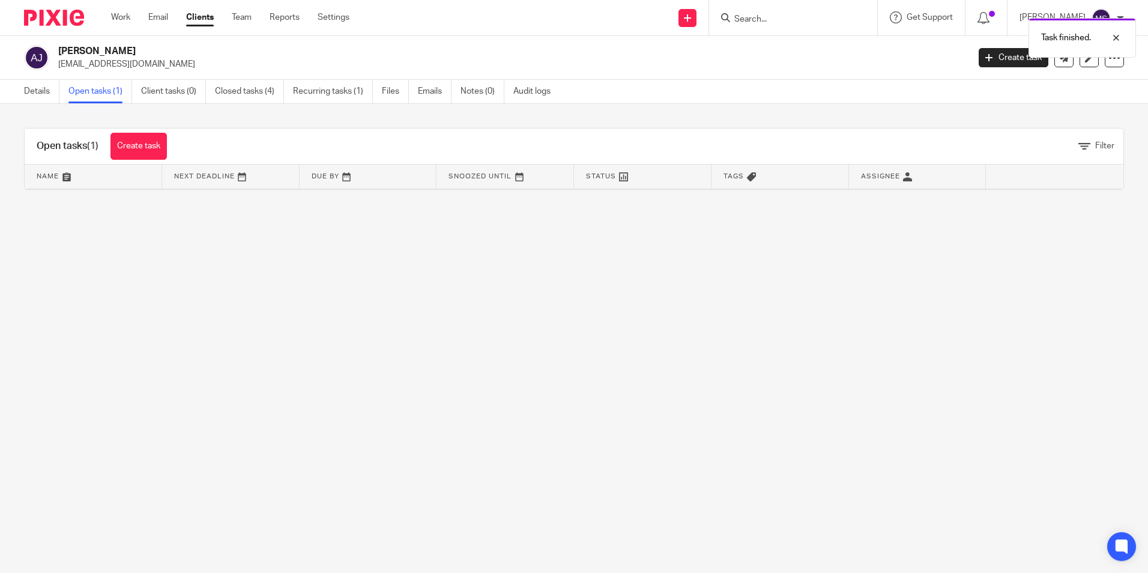
click at [108, 93] on link "Open tasks (1)" at bounding box center [100, 91] width 64 height 23
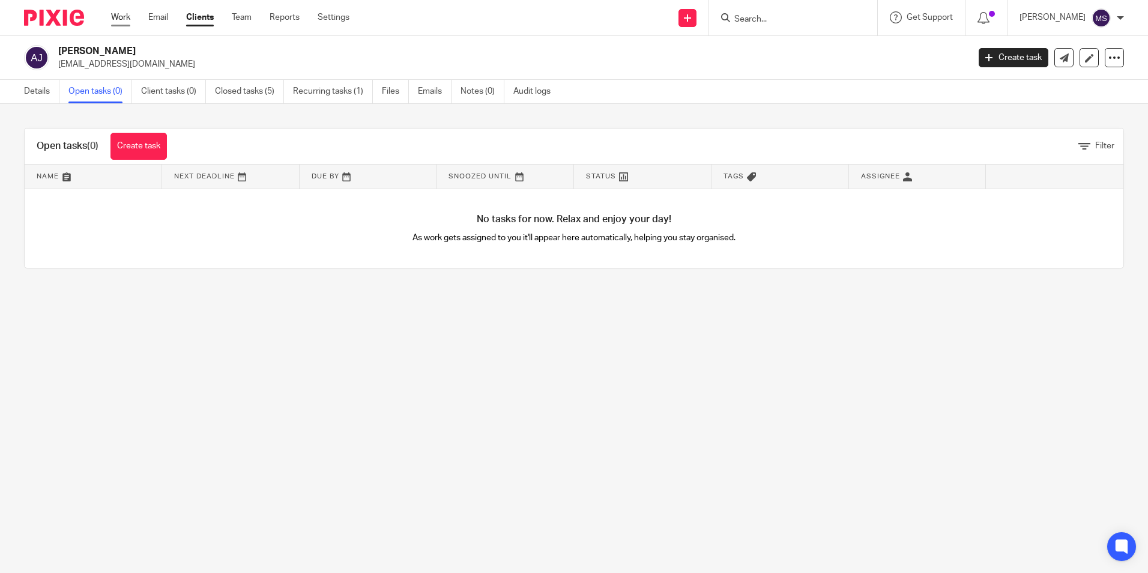
click at [117, 16] on link "Work" at bounding box center [120, 17] width 19 height 12
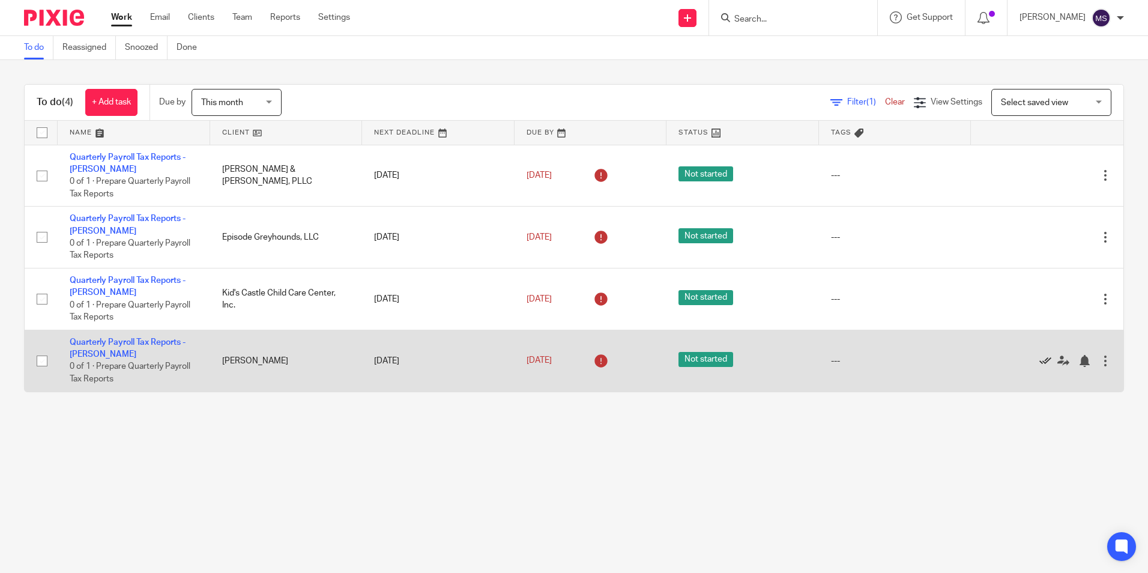
click at [1040, 361] on icon at bounding box center [1046, 361] width 12 height 12
